Goal: Task Accomplishment & Management: Use online tool/utility

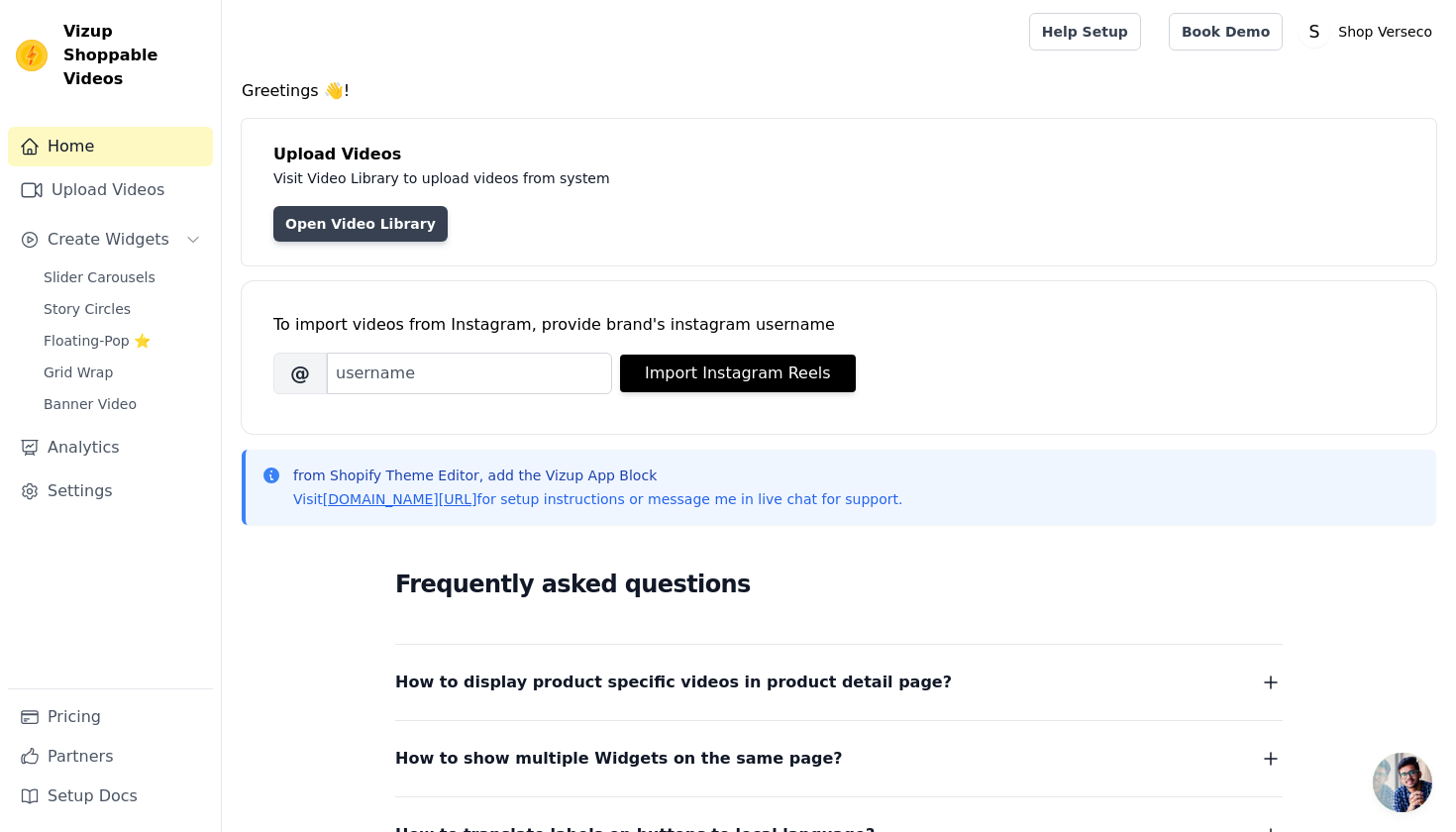
click at [395, 216] on link "Open Video Library" at bounding box center [361, 224] width 174 height 36
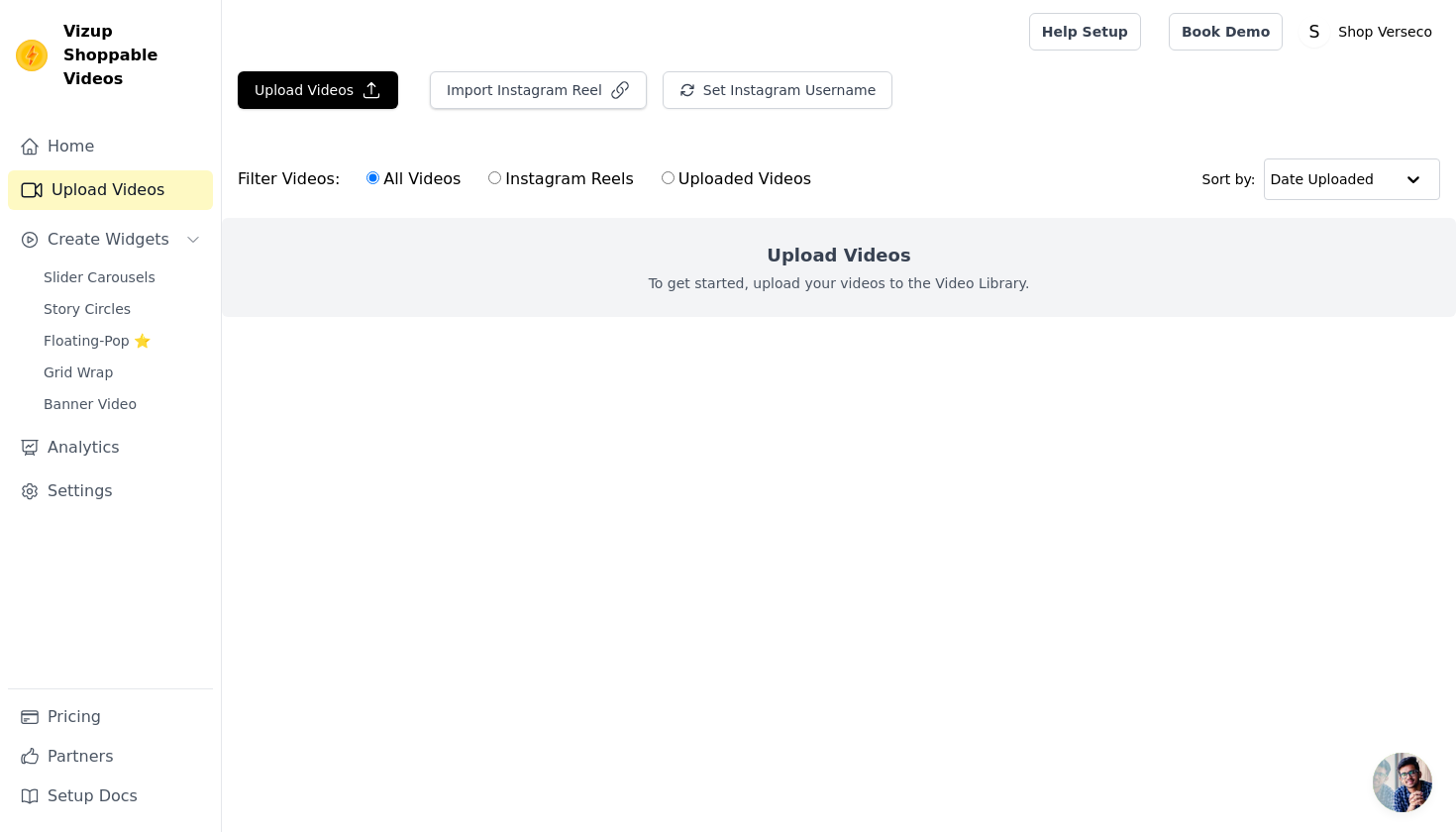
click at [555, 182] on label "Instagram Reels" at bounding box center [561, 179] width 147 height 26
click at [501, 182] on input "Instagram Reels" at bounding box center [494, 177] width 13 height 13
radio input "true"
click at [430, 181] on label "All Videos" at bounding box center [413, 179] width 96 height 26
click at [379, 181] on input "All Videos" at bounding box center [372, 177] width 13 height 13
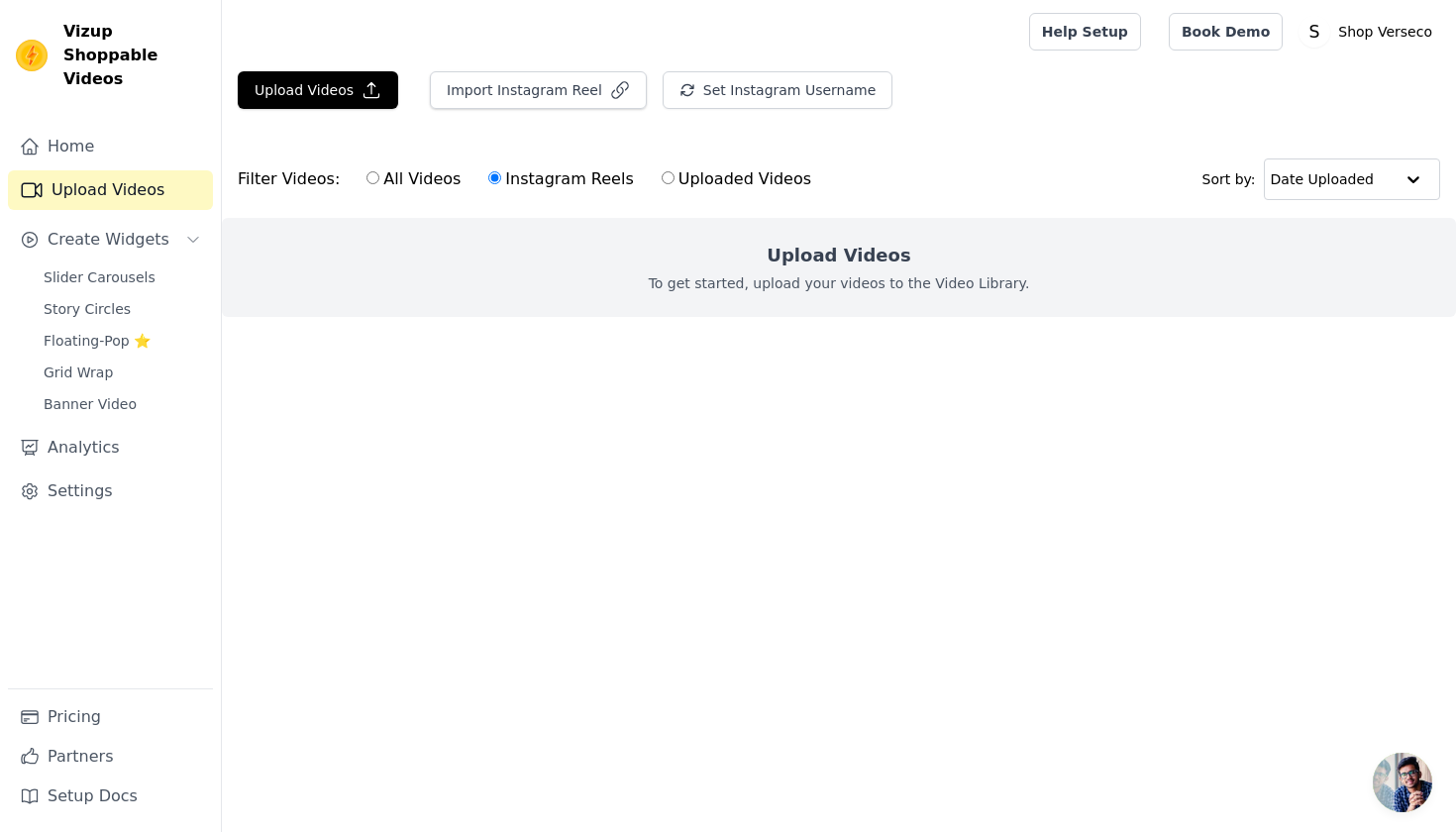
radio input "true"
click at [105, 137] on link "Home" at bounding box center [110, 147] width 205 height 40
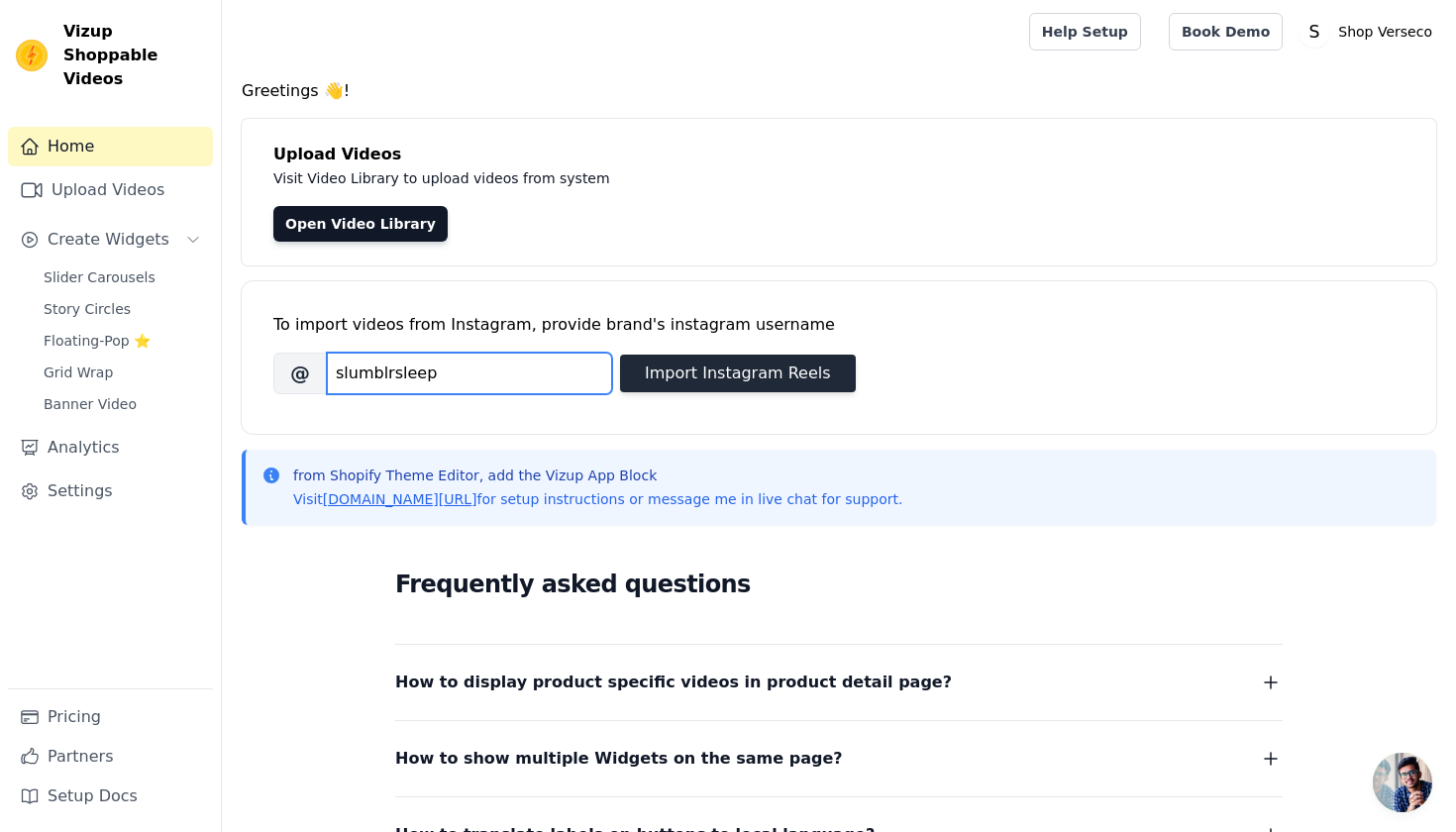
type input "slumblrsleep"
click at [686, 366] on button "Import Instagram Reels" at bounding box center [738, 373] width 236 height 38
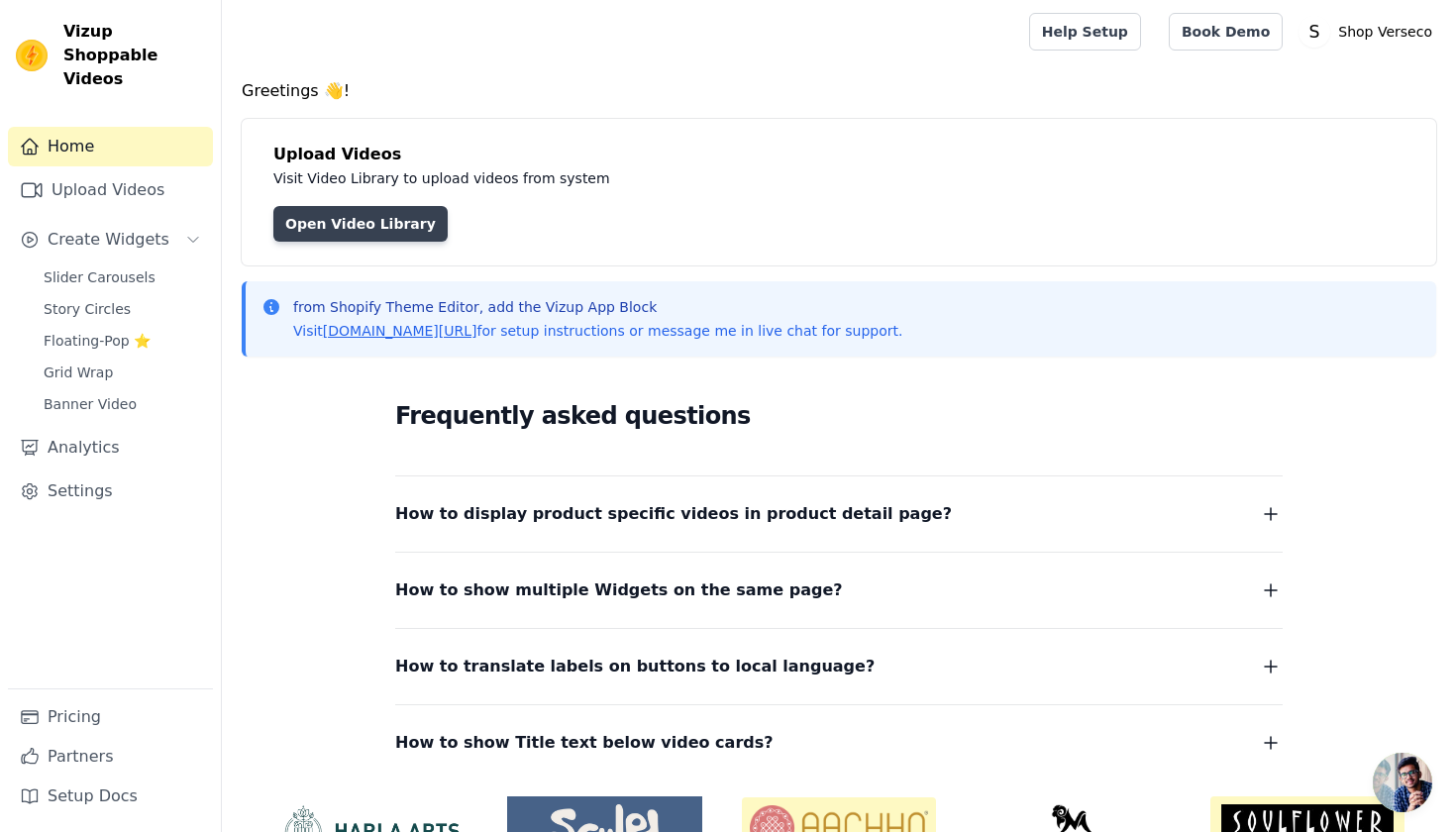
click at [356, 212] on link "Open Video Library" at bounding box center [361, 224] width 174 height 36
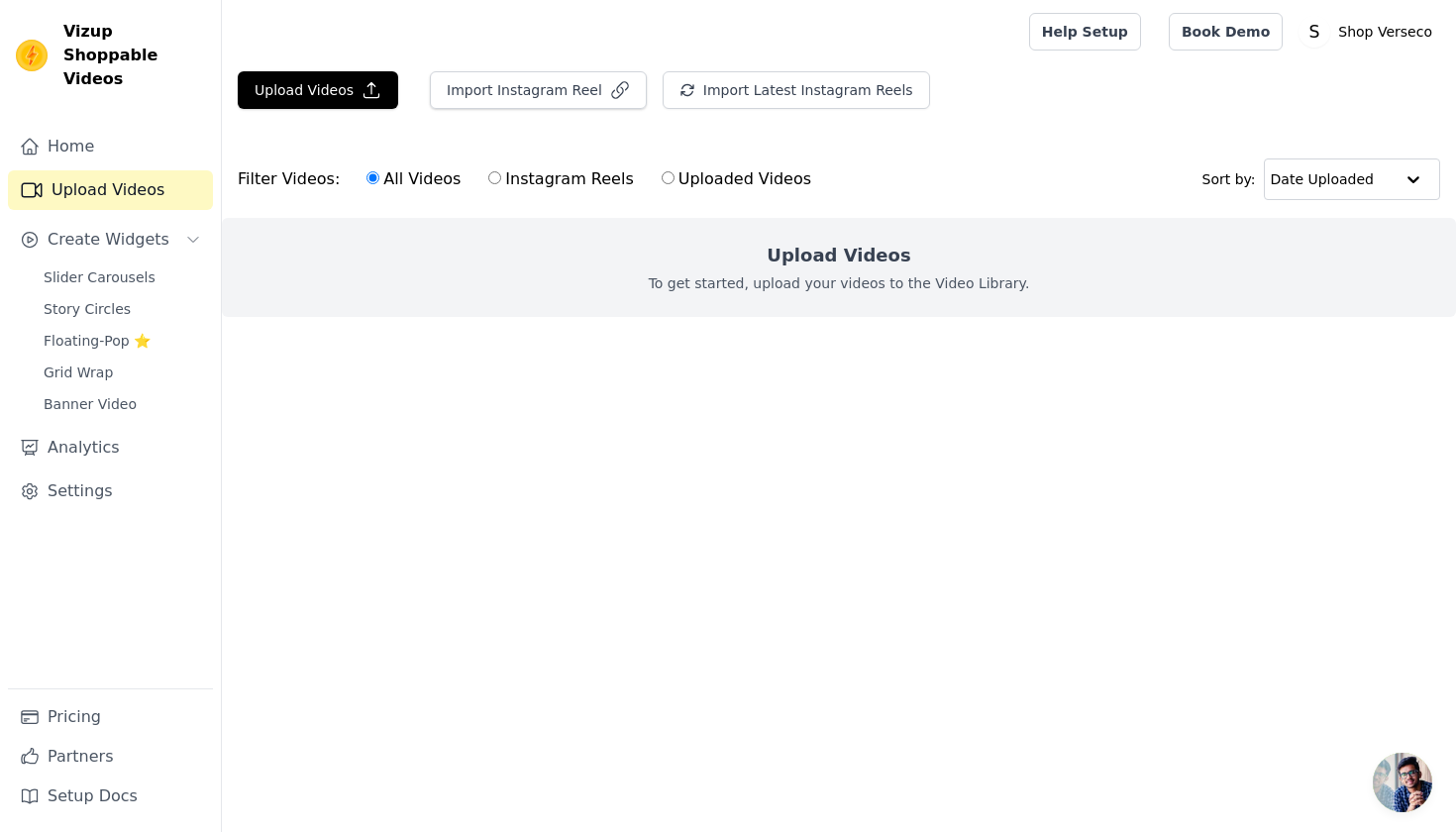
click at [678, 177] on label "Uploaded Videos" at bounding box center [736, 179] width 152 height 26
click at [675, 177] on input "Uploaded Videos" at bounding box center [668, 177] width 13 height 13
radio input "true"
click at [537, 158] on div "All Videos Instagram Reels Uploaded Videos" at bounding box center [588, 179] width 467 height 46
click at [539, 164] on div "All Videos Instagram Reels Uploaded Videos" at bounding box center [588, 179] width 467 height 46
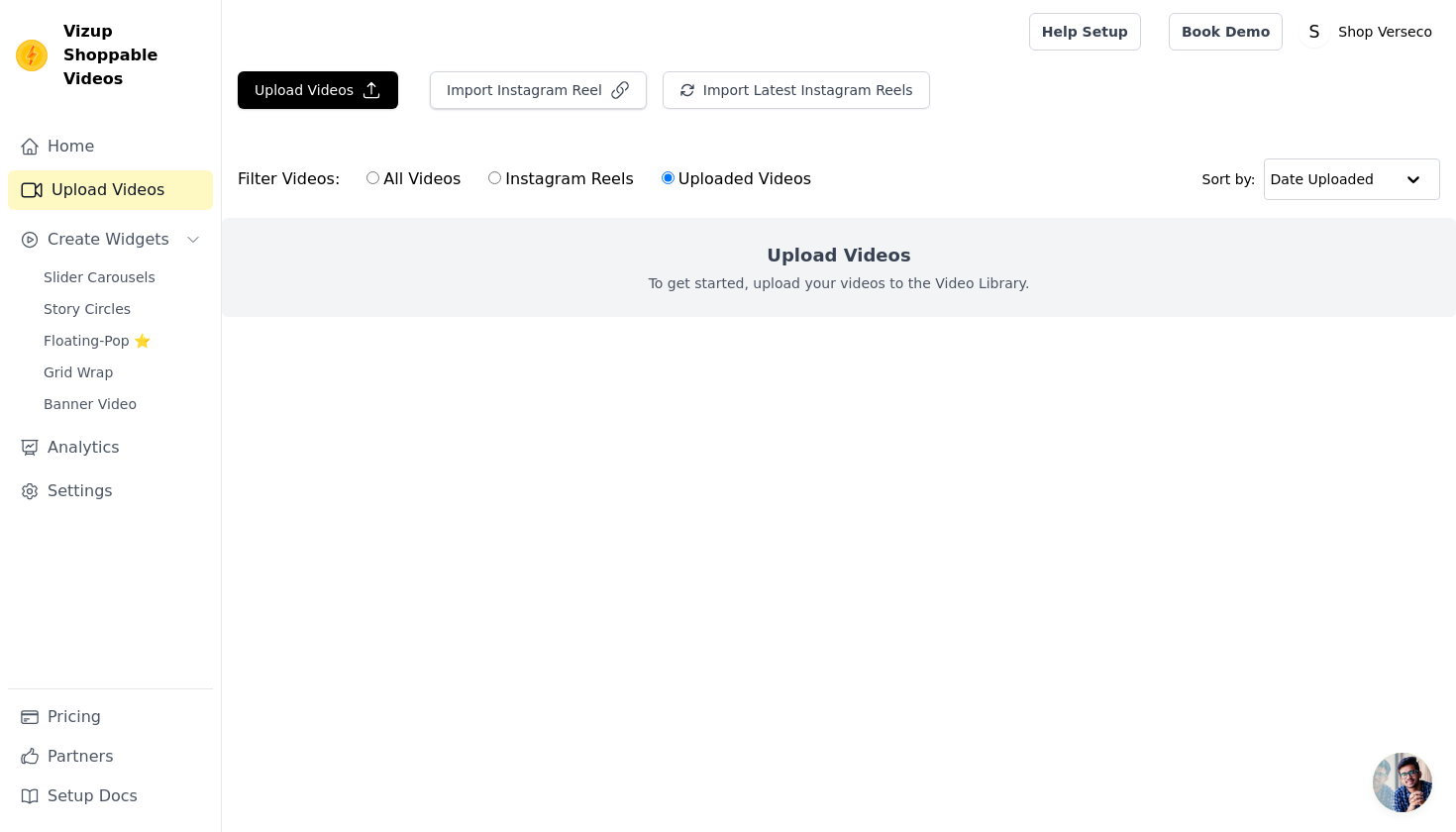
click at [513, 169] on label "Instagram Reels" at bounding box center [561, 179] width 147 height 26
click at [501, 171] on input "Instagram Reels" at bounding box center [494, 177] width 13 height 13
radio input "true"
click at [427, 194] on div "All Videos Instagram Reels Uploaded Videos" at bounding box center [588, 179] width 467 height 46
click at [421, 181] on label "All Videos" at bounding box center [413, 179] width 96 height 26
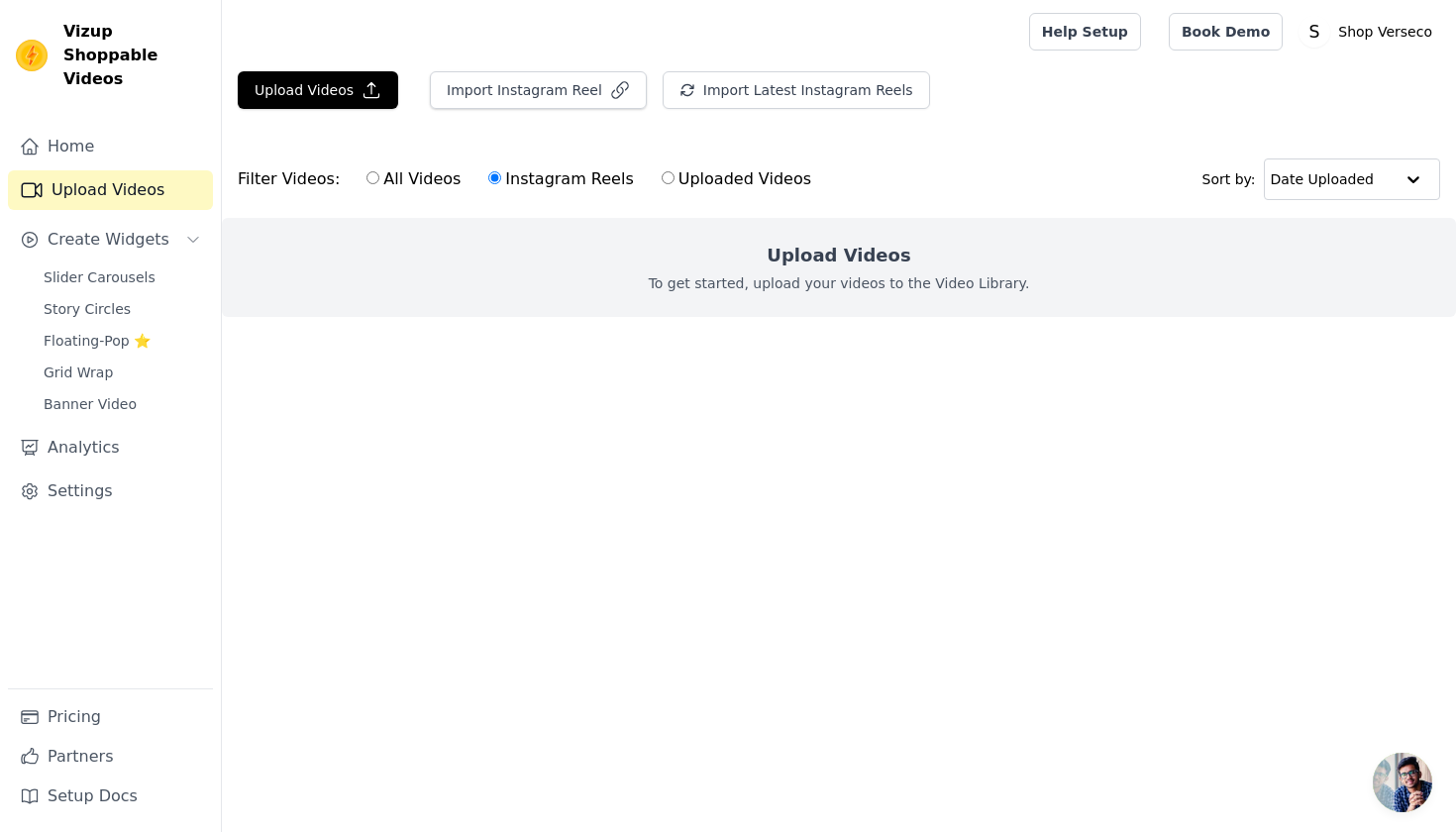
click at [379, 181] on input "All Videos" at bounding box center [372, 177] width 13 height 13
radio input "true"
click at [498, 78] on button "Import Instagram Reel" at bounding box center [538, 90] width 217 height 38
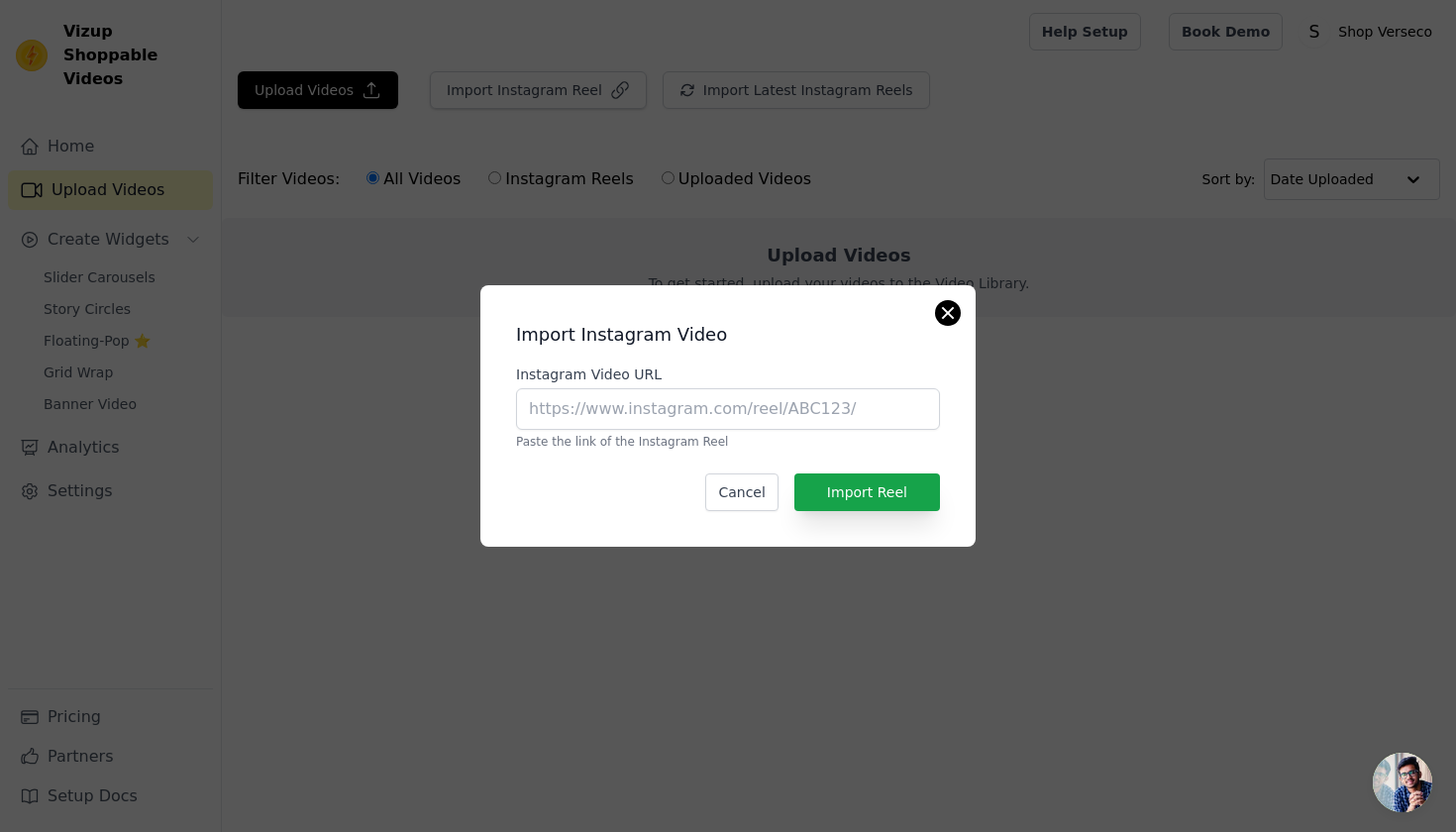
click at [948, 316] on button "Close modal" at bounding box center [948, 313] width 24 height 24
